Goal: Answer question/provide support: Answer question/provide support

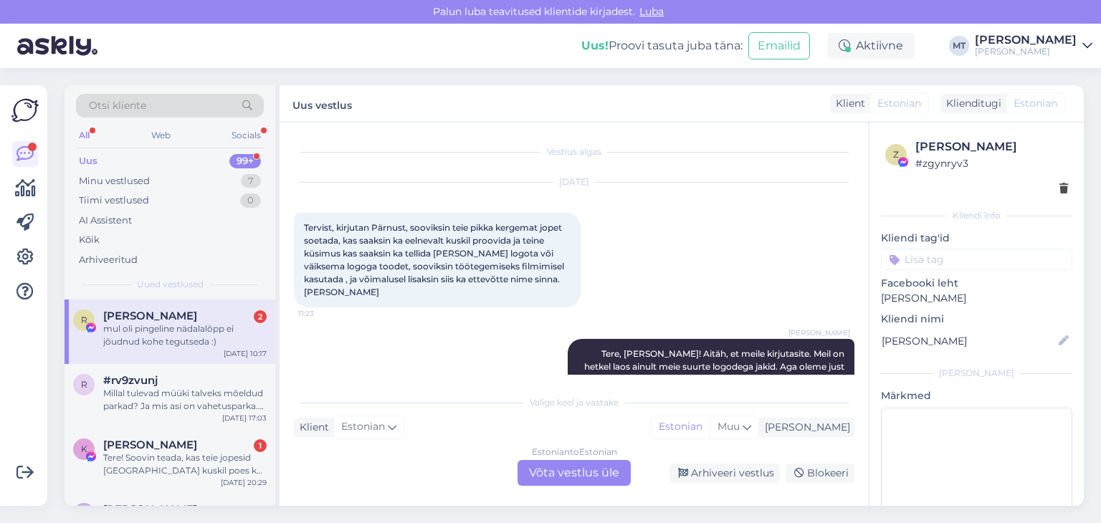
scroll to position [3043, 0]
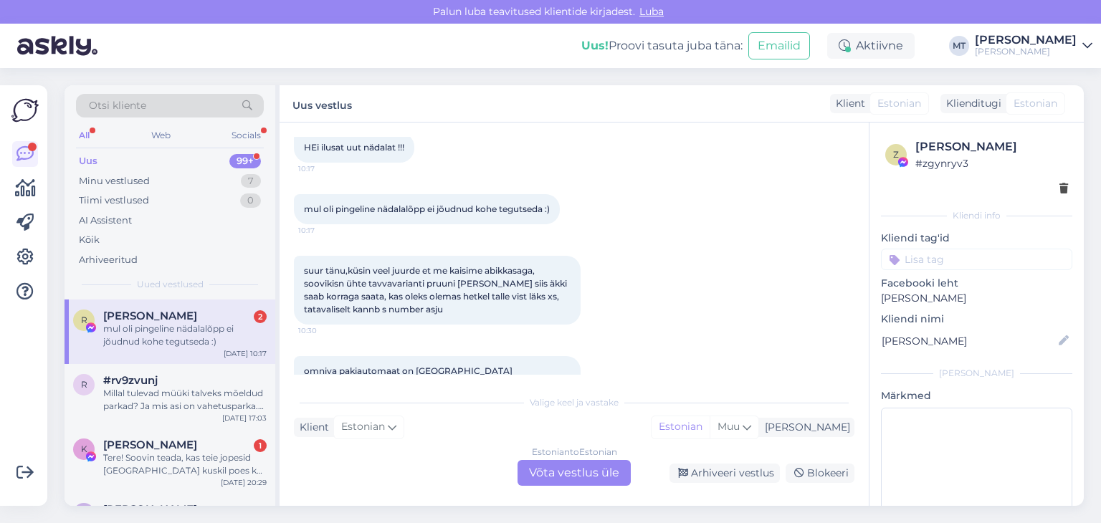
click at [175, 340] on div "mul oli pingeline nädalalõpp ei jõudnud kohe tegutseda :)" at bounding box center [184, 336] width 163 height 26
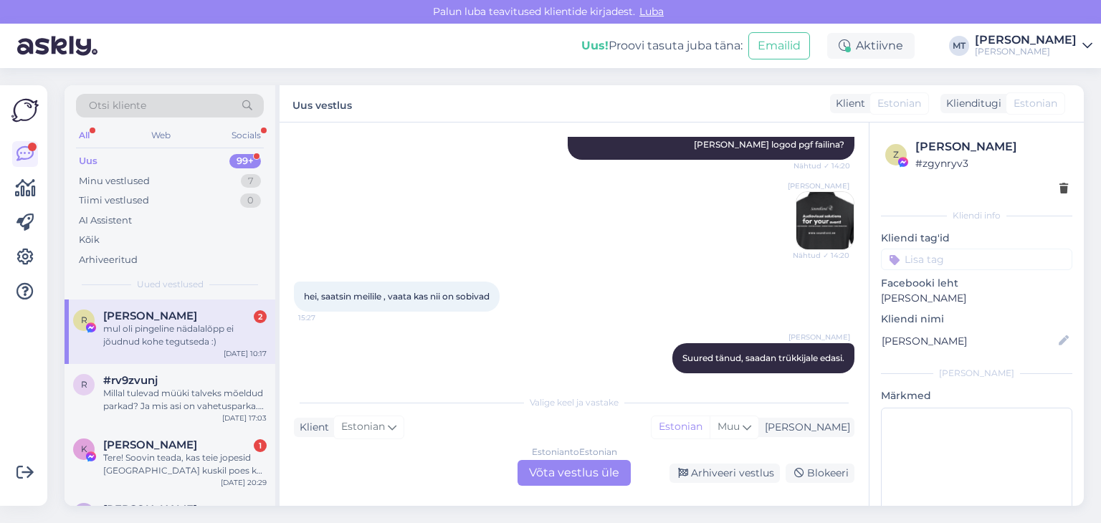
scroll to position [1824, 0]
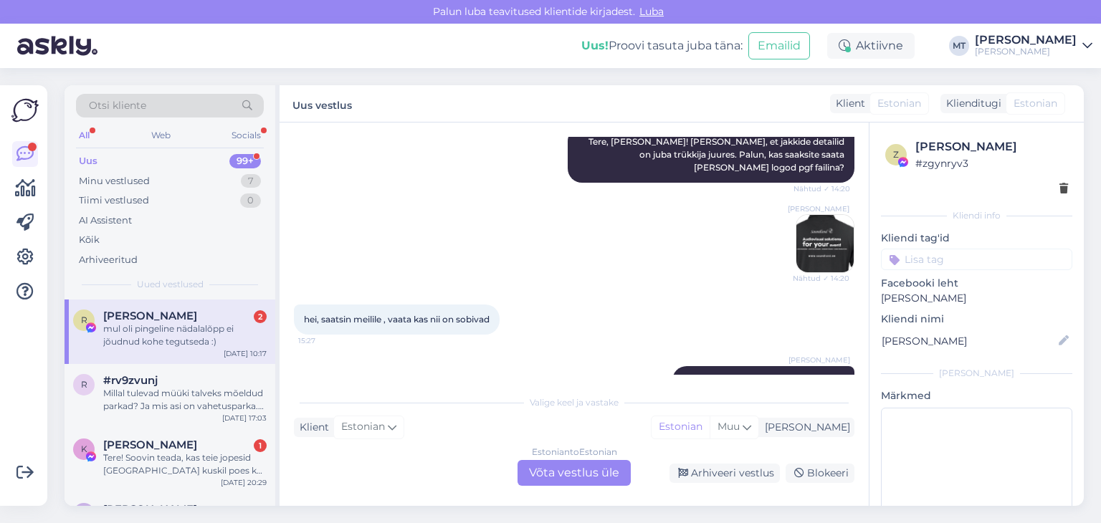
click at [812, 215] on img at bounding box center [825, 243] width 57 height 57
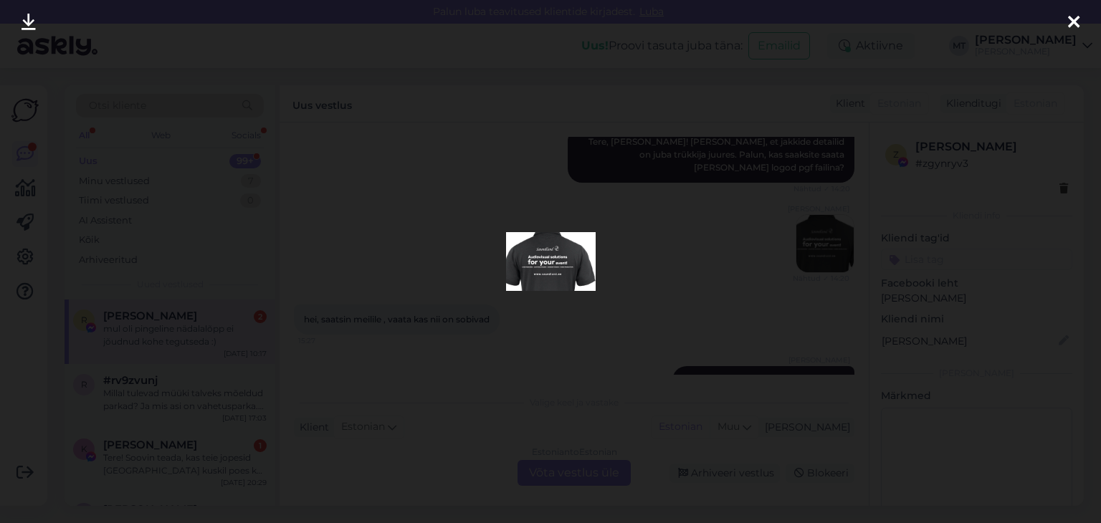
click at [573, 267] on img at bounding box center [551, 261] width 90 height 59
click at [1072, 18] on icon at bounding box center [1073, 23] width 11 height 19
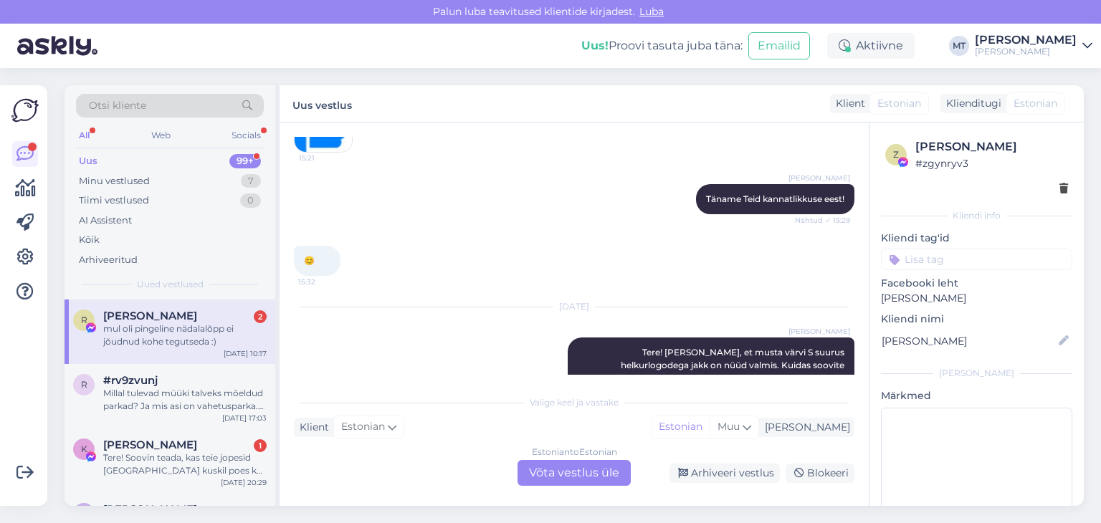
scroll to position [3043, 0]
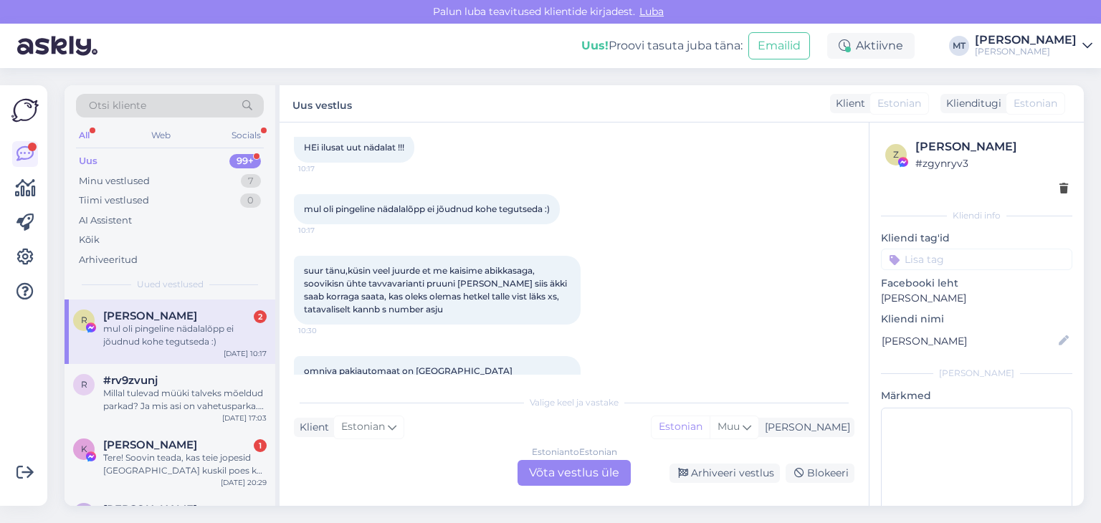
click at [602, 476] on div "Estonian to Estonian Võta vestlus üle" at bounding box center [574, 473] width 113 height 26
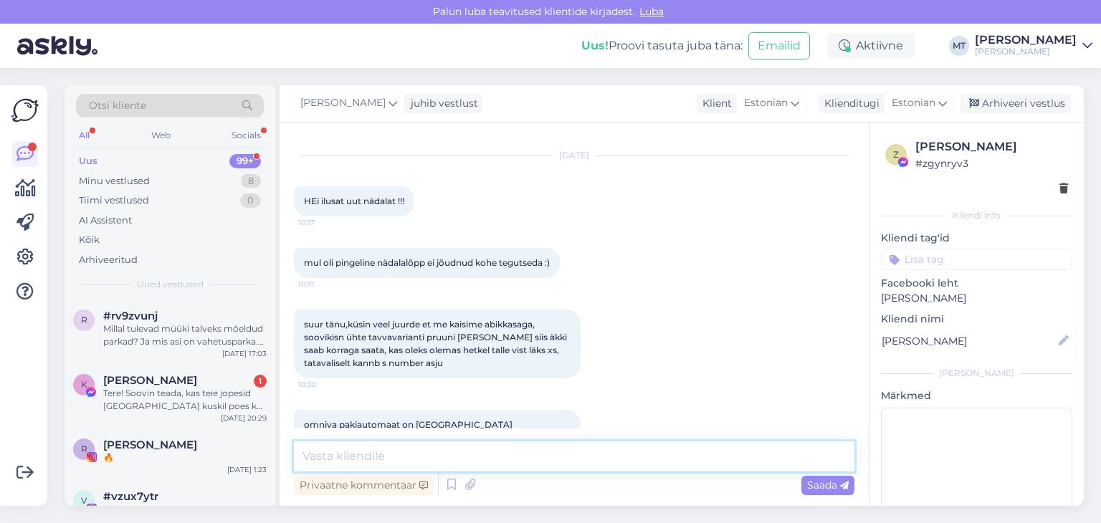
click at [510, 457] on textarea at bounding box center [574, 457] width 561 height 30
click at [375, 449] on textarea at bounding box center [574, 457] width 561 height 30
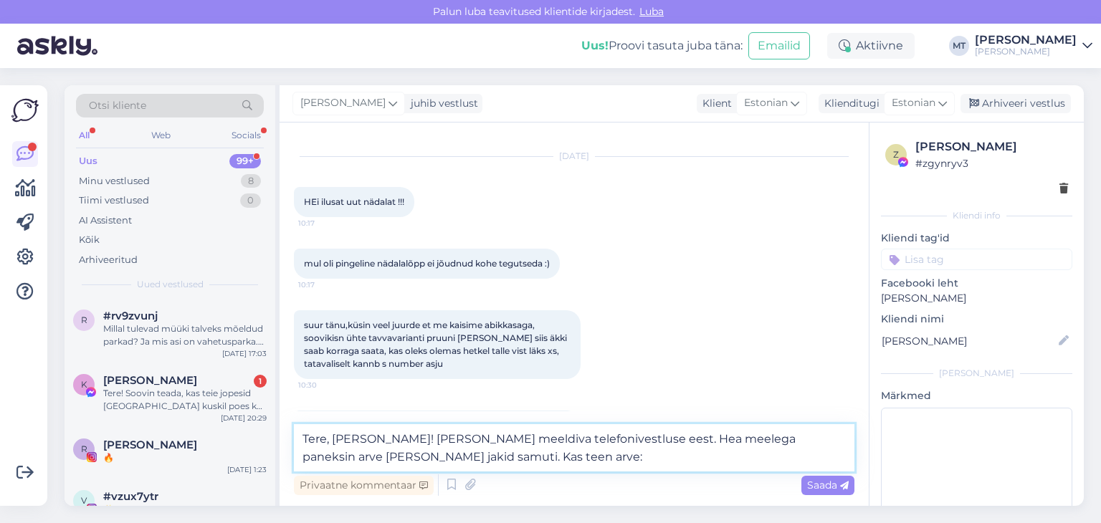
paste textarea "Osaühing Saundland"
paste textarea "11049653"
paste textarea "[EMAIL_ADDRESS][DOMAIN_NAME]"
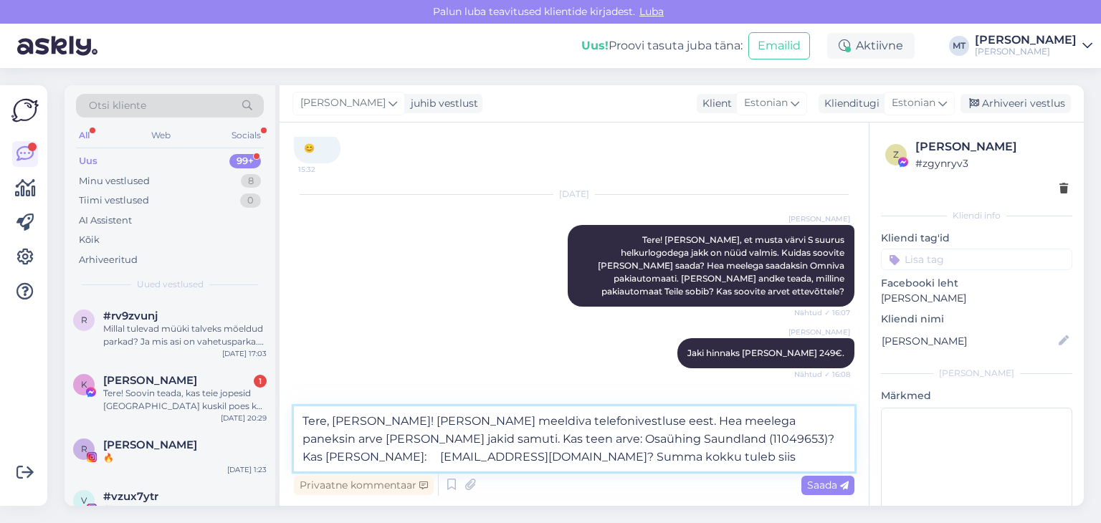
scroll to position [2737, 0]
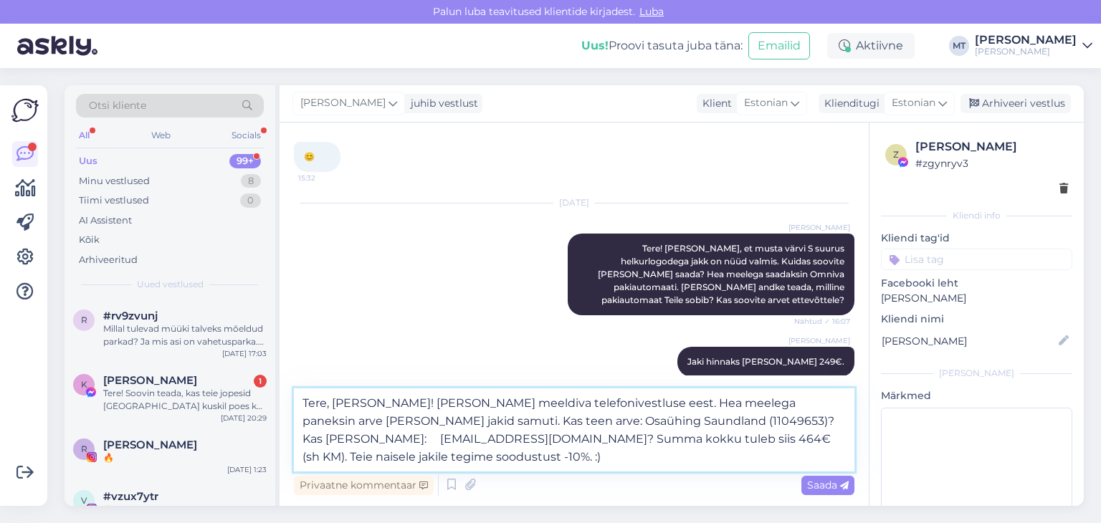
click at [432, 456] on textarea "Tere, [PERSON_NAME]! [PERSON_NAME] meeldiva telefonivestluse eest. Hea meelega …" at bounding box center [574, 430] width 561 height 83
type textarea "Tere, [PERSON_NAME]! [PERSON_NAME] meeldiva telefonivestluse eest. Hea meelega …"
click at [819, 489] on span "Saada" at bounding box center [828, 485] width 42 height 13
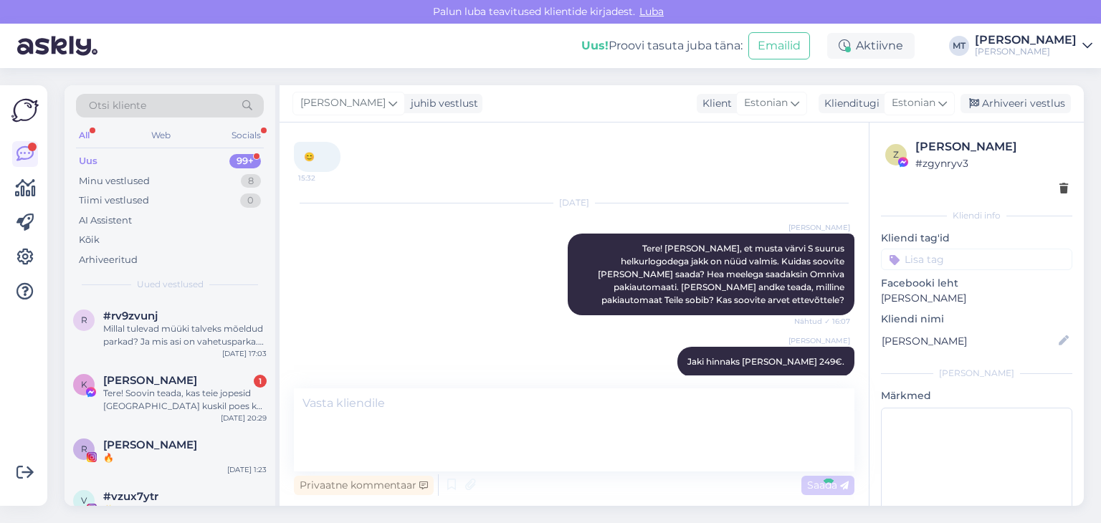
scroll to position [3102, 0]
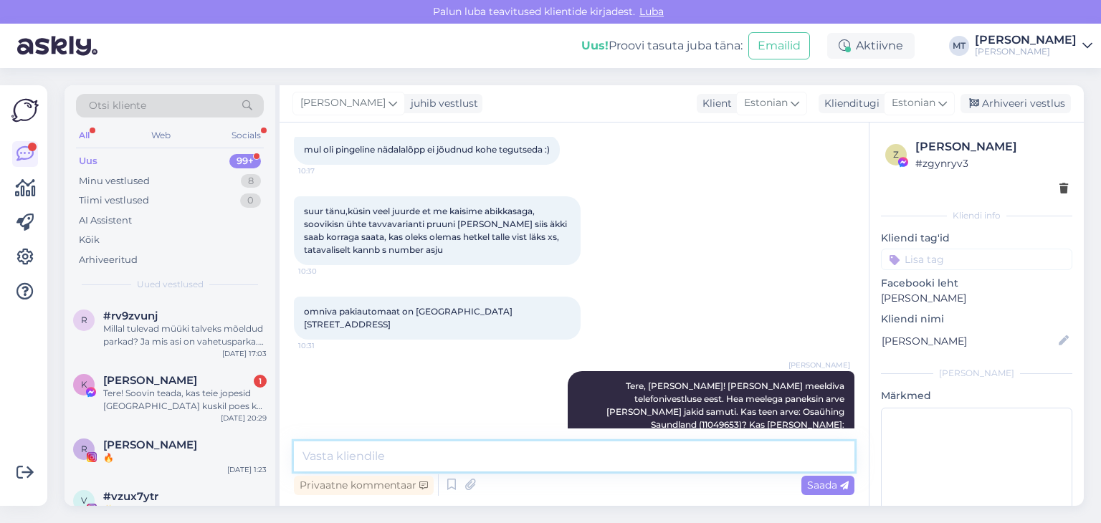
click at [338, 455] on textarea at bounding box center [574, 457] width 561 height 30
click at [361, 462] on textarea at bounding box center [574, 457] width 561 height 30
click at [353, 455] on textarea at bounding box center [574, 457] width 561 height 30
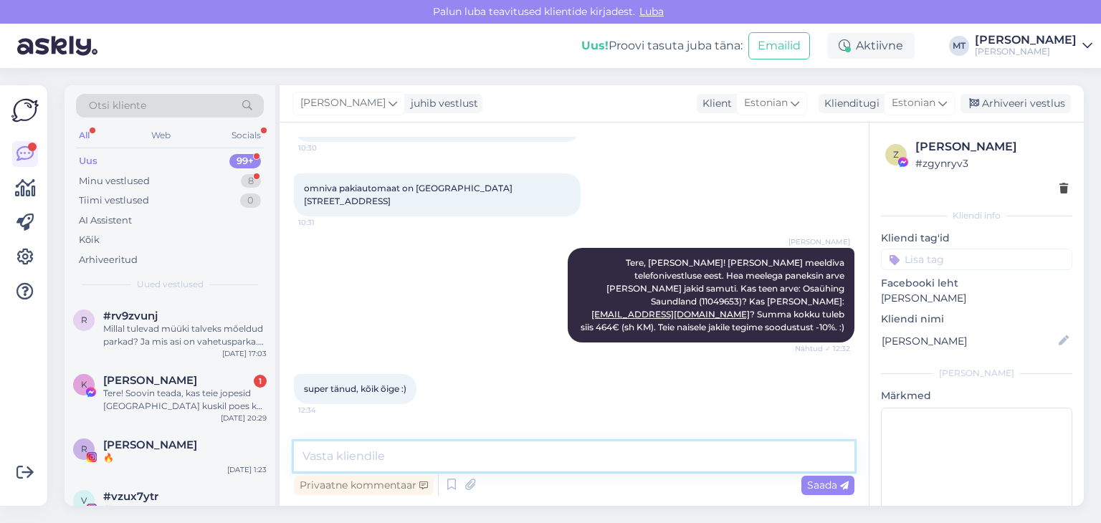
click at [390, 463] on textarea at bounding box center [574, 457] width 561 height 30
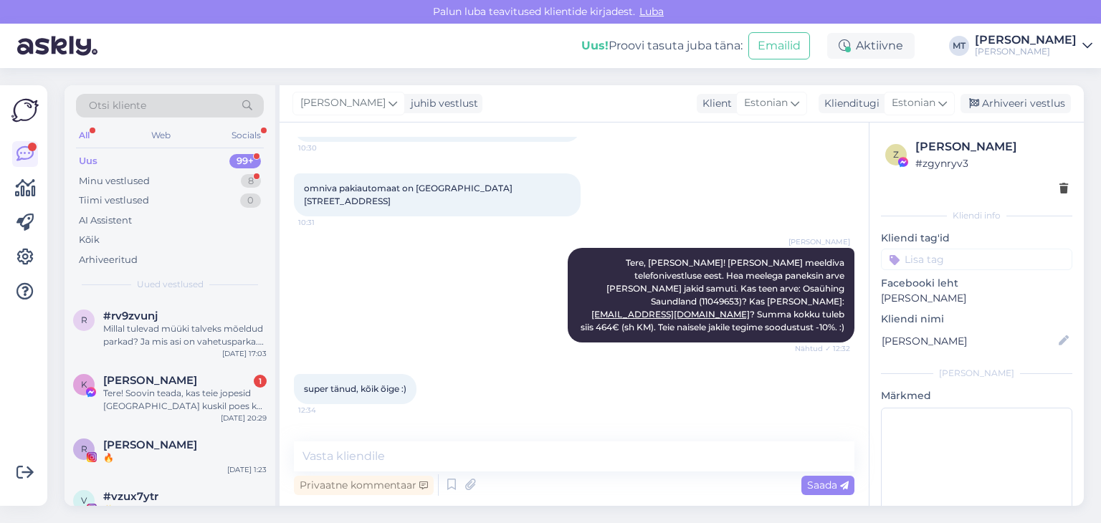
click at [92, 161] on div "Uus" at bounding box center [88, 161] width 19 height 14
click at [158, 334] on div "Millal tulevad müüki talveks mõeldud parkad? Ja mis asi on vahetusparka. Missug…" at bounding box center [184, 336] width 163 height 26
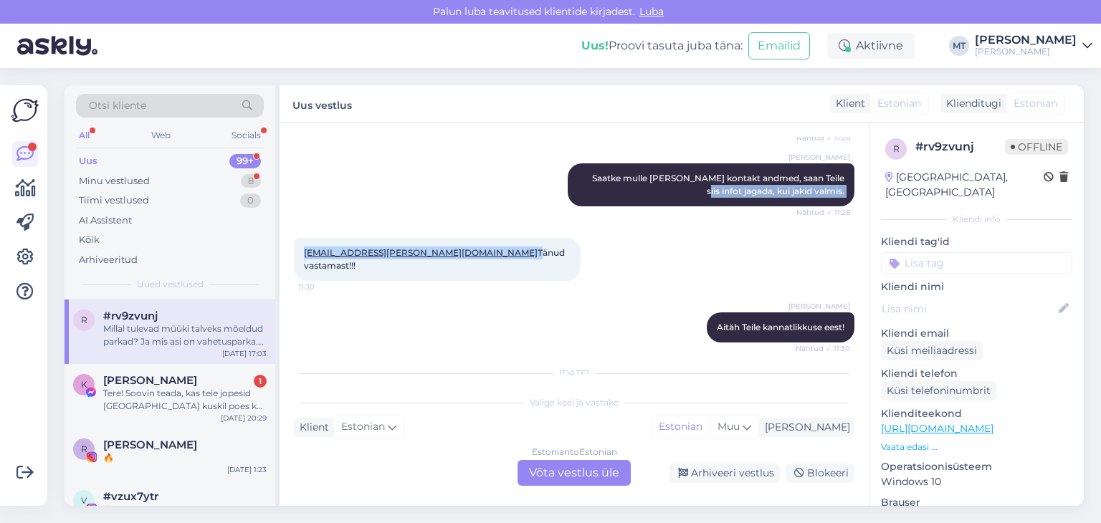
scroll to position [778, 0]
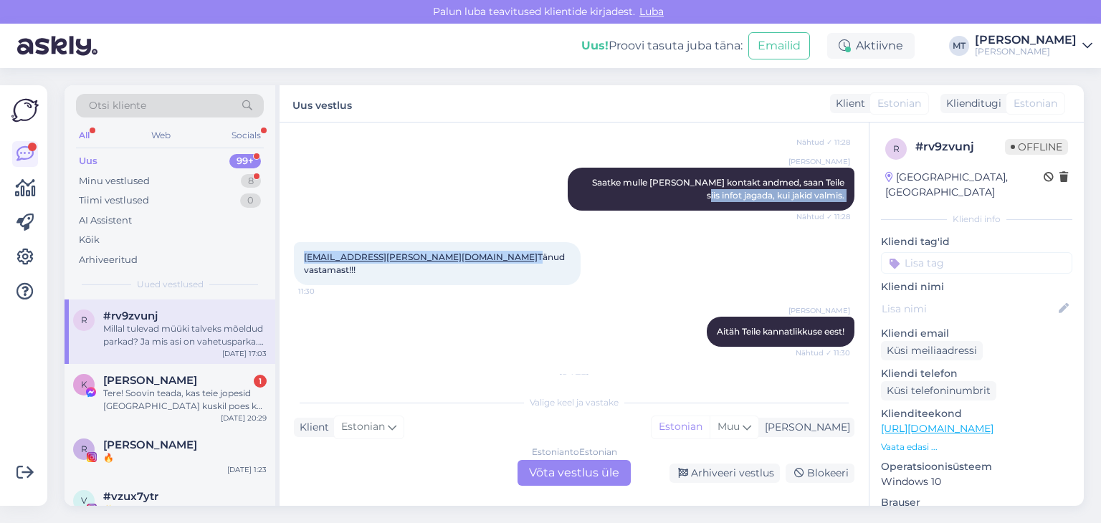
drag, startPoint x: 428, startPoint y: 166, endPoint x: 299, endPoint y: 148, distance: 130.3
click at [299, 148] on div "Vestlus algas [DATE] Tere! kas neid mantleid saab [PERSON_NAME] proovida enne? …" at bounding box center [581, 256] width 574 height 238
copy div "infot jagada, kui jakid valmis. Nähtud ✓ 11:28 [EMAIL_ADDRESS][PERSON_NAME][DOM…"
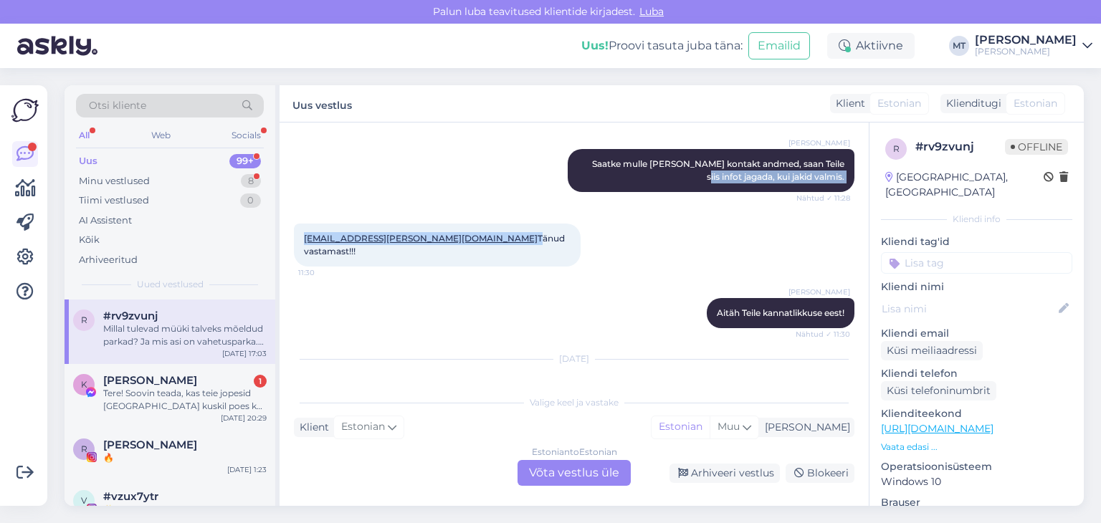
scroll to position [806, 0]
